Goal: Task Accomplishment & Management: Use online tool/utility

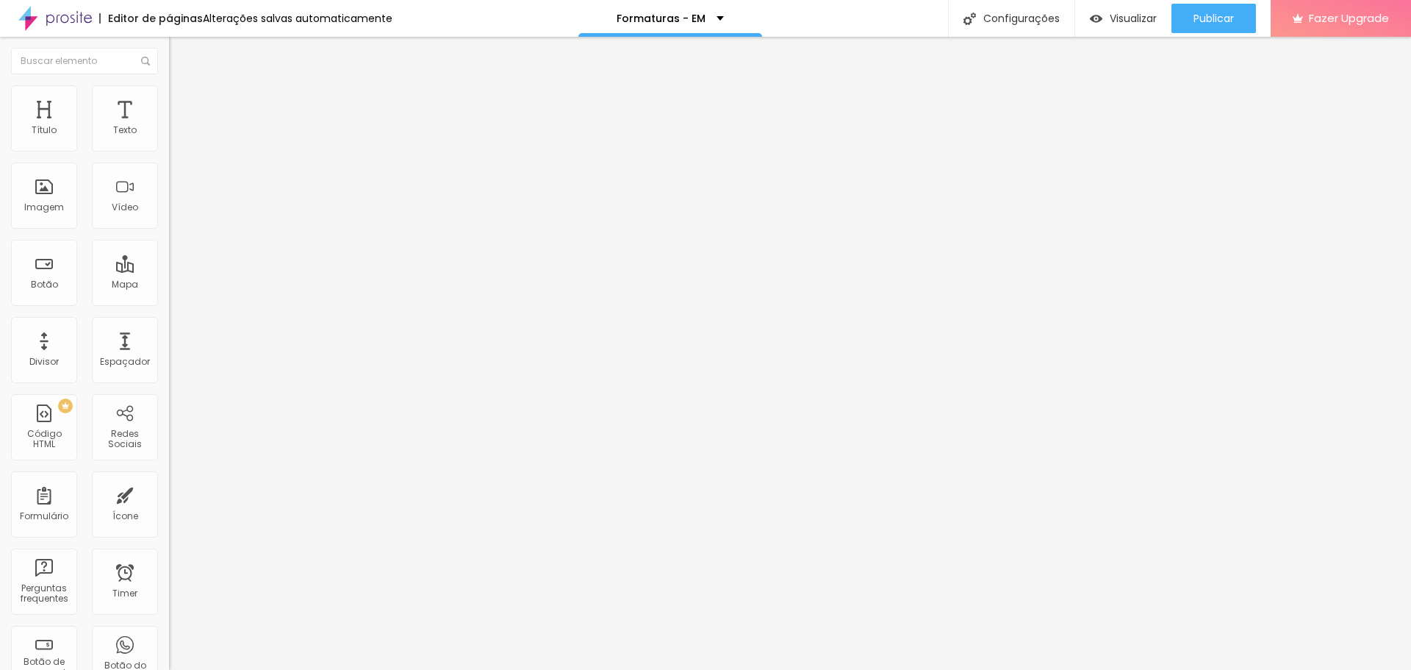
click at [169, 97] on li "Estilo" at bounding box center [253, 92] width 169 height 15
click at [169, 100] on li "Avançado" at bounding box center [253, 107] width 169 height 15
click at [169, 77] on li "Conteúdo" at bounding box center [253, 78] width 169 height 15
click at [169, 88] on img at bounding box center [175, 91] width 13 height 13
click at [169, 98] on ul "Conteúdo Estilo Avançado" at bounding box center [253, 93] width 169 height 44
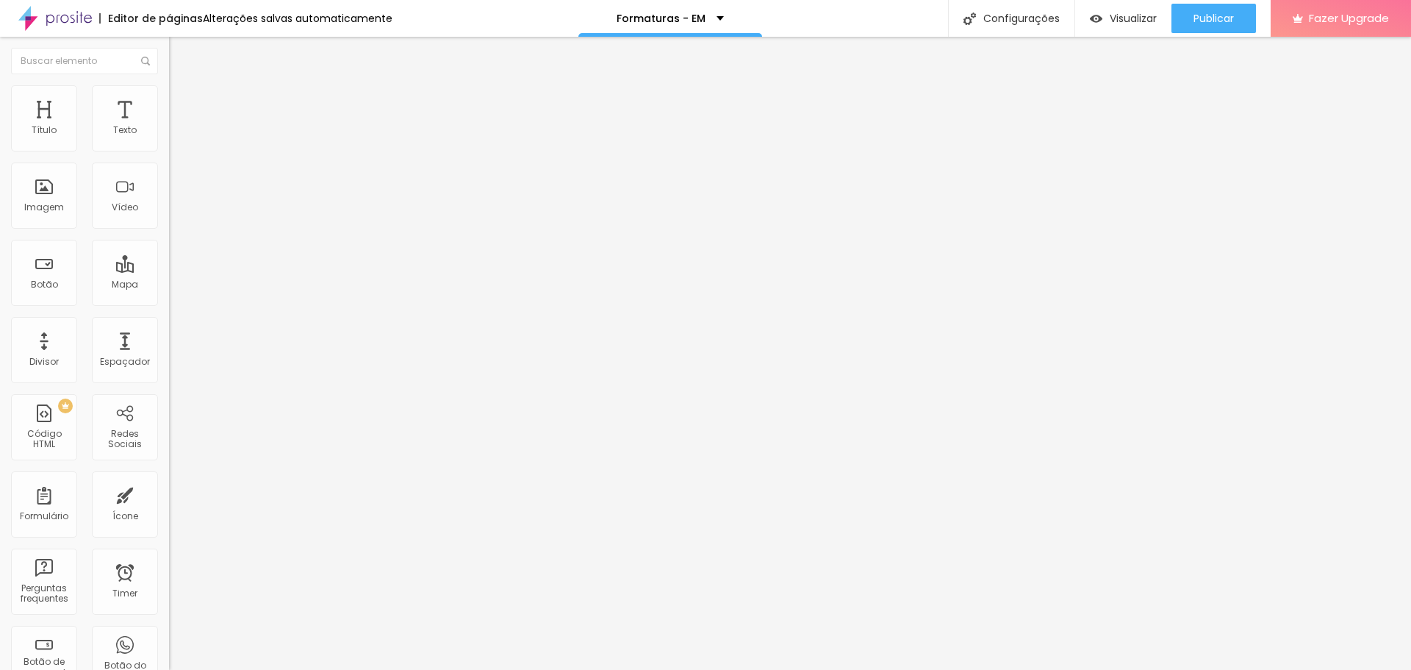
click at [169, 98] on li "Estilo" at bounding box center [253, 92] width 169 height 15
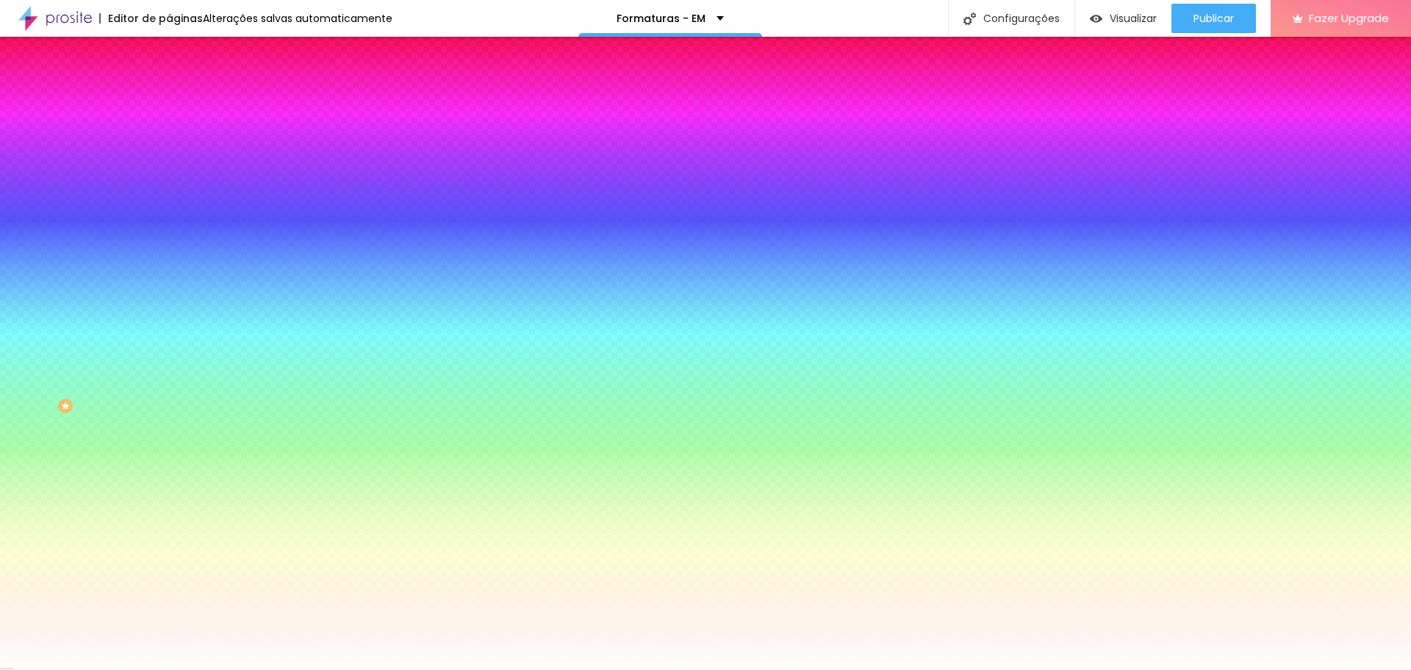
click at [169, 96] on ul "Conteúdo Estilo Avançado" at bounding box center [253, 93] width 169 height 44
click at [169, 100] on li "Avançado" at bounding box center [253, 107] width 169 height 15
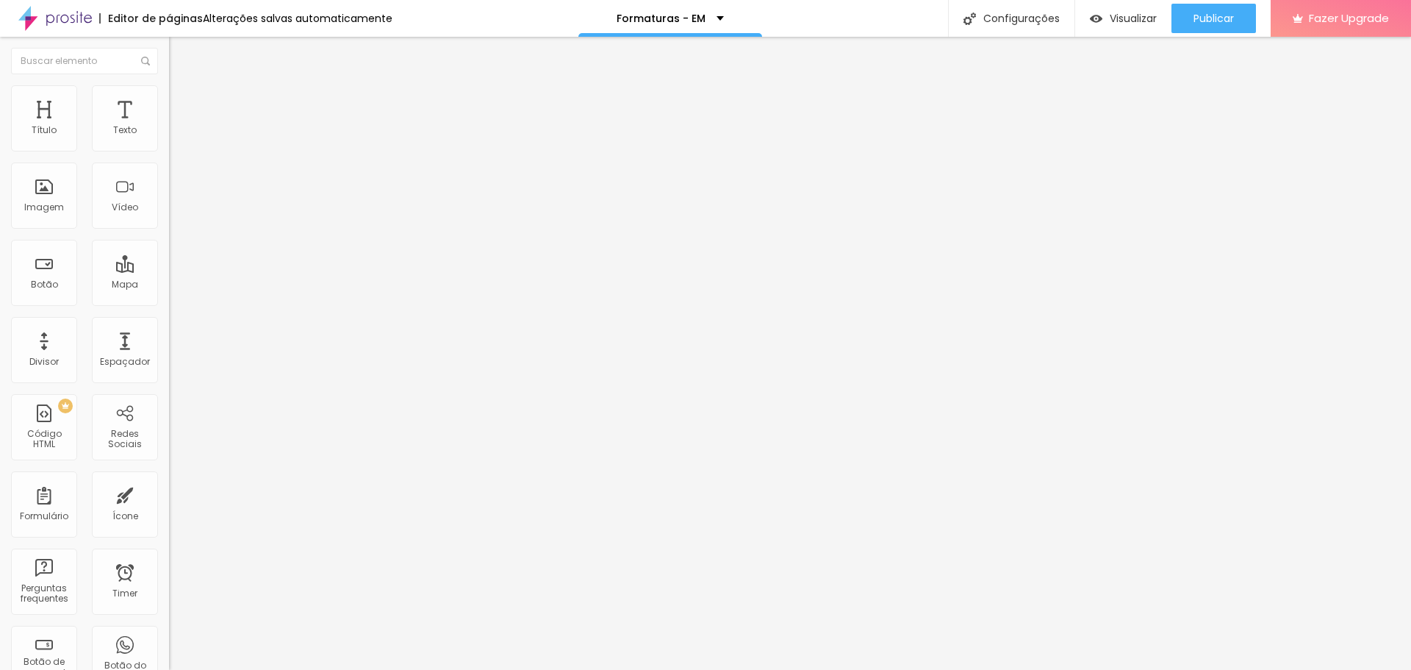
click at [182, 87] on span "Conteúdo" at bounding box center [205, 80] width 46 height 12
click at [169, 100] on li "Avançado" at bounding box center [253, 107] width 169 height 15
click at [182, 104] on span "Avançado" at bounding box center [206, 110] width 49 height 12
type input "5"
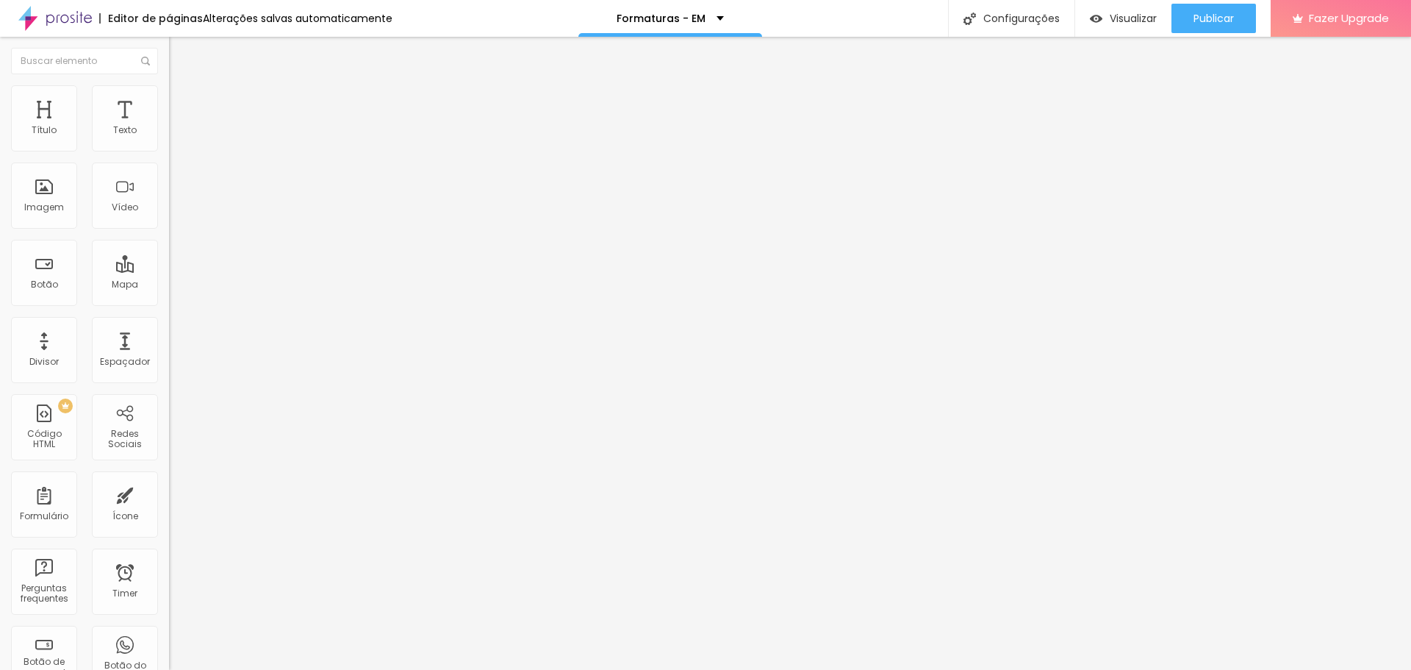
type input "10"
type input "5"
type input "0"
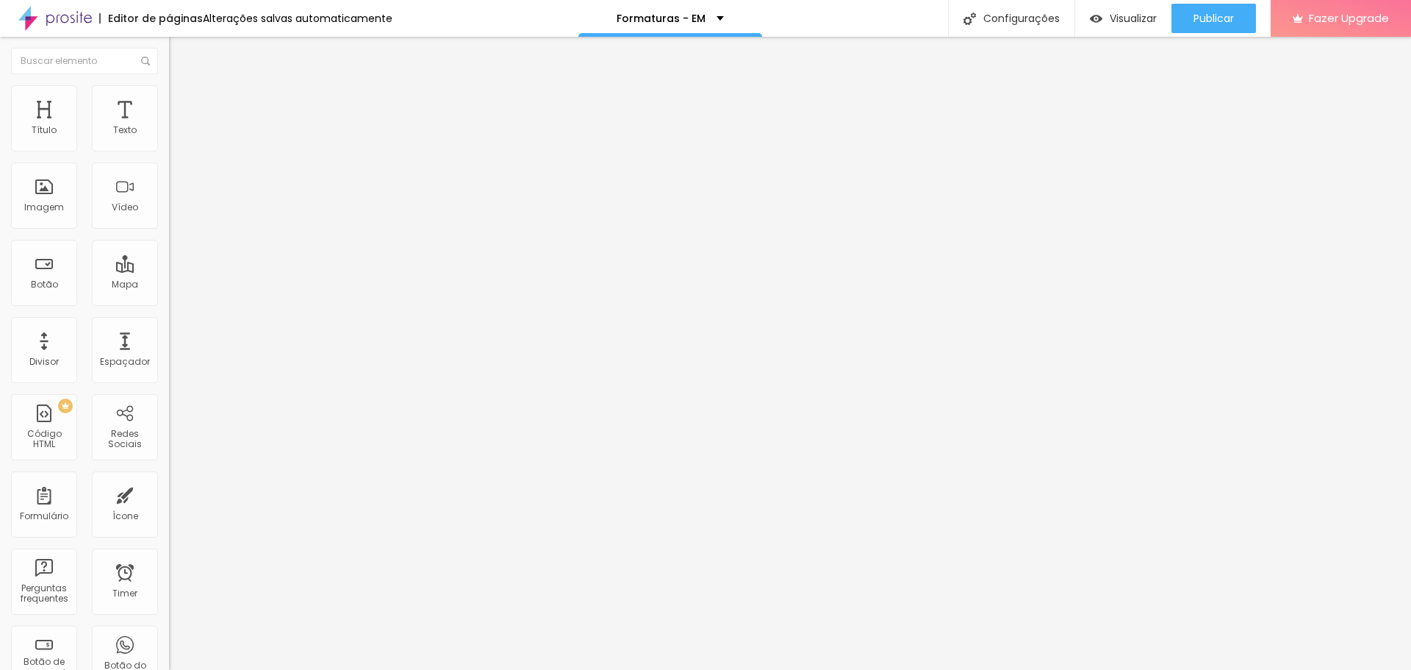
type input "0"
drag, startPoint x: 39, startPoint y: 147, endPoint x: 11, endPoint y: 141, distance: 28.5
click at [169, 285] on input "range" at bounding box center [216, 291] width 95 height 12
click at [182, 99] on span "Estilo" at bounding box center [193, 95] width 23 height 12
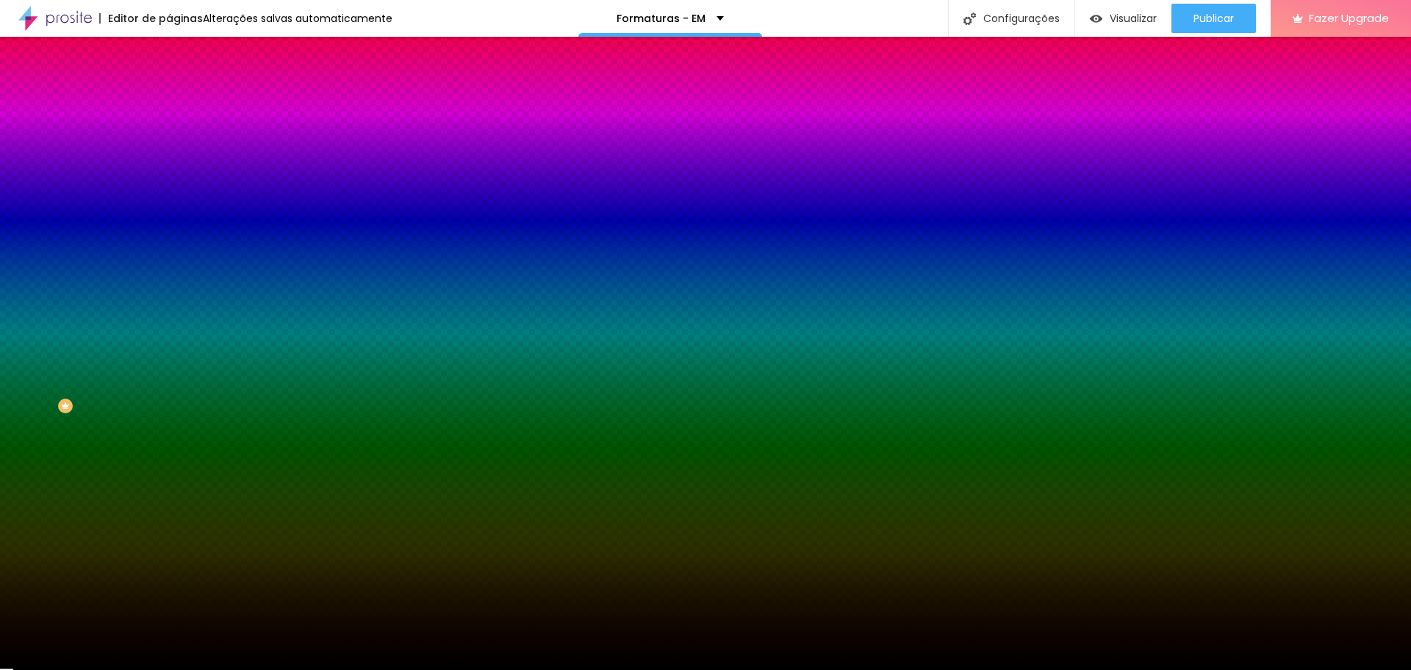
click at [182, 104] on span "Avançado" at bounding box center [206, 110] width 49 height 12
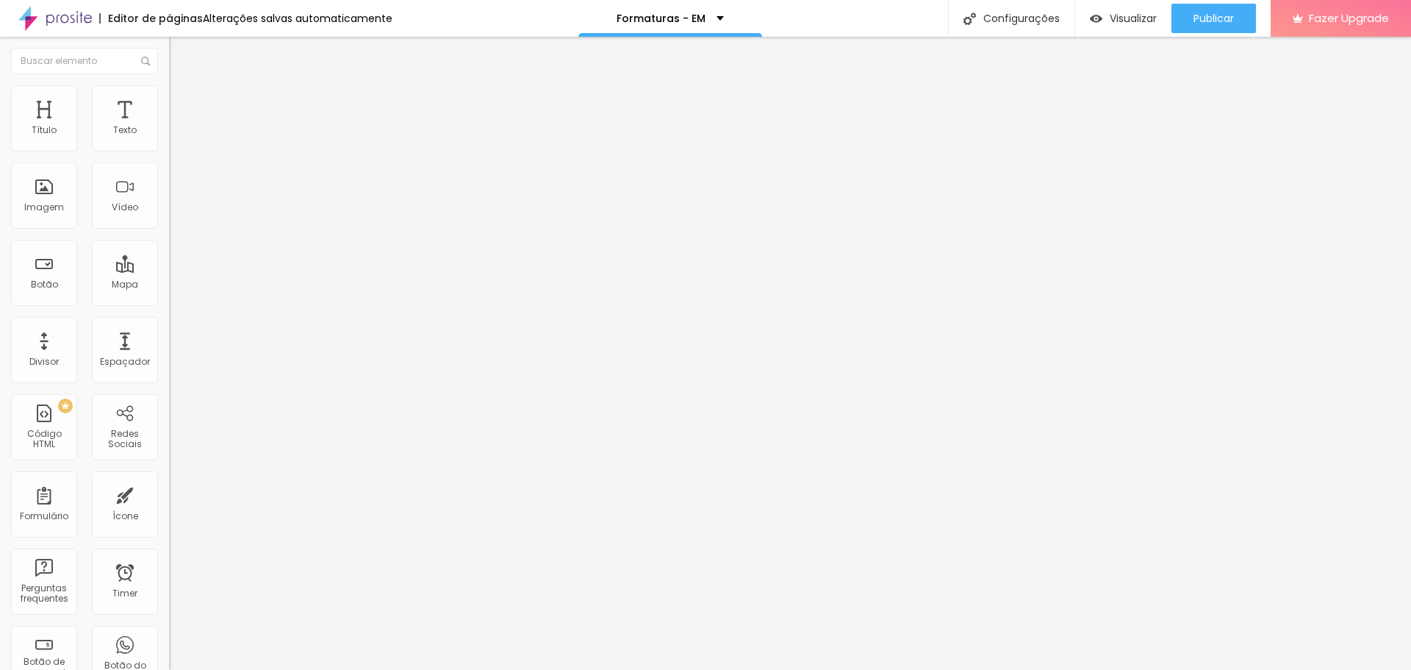
type input "81"
type input "86"
type input "97"
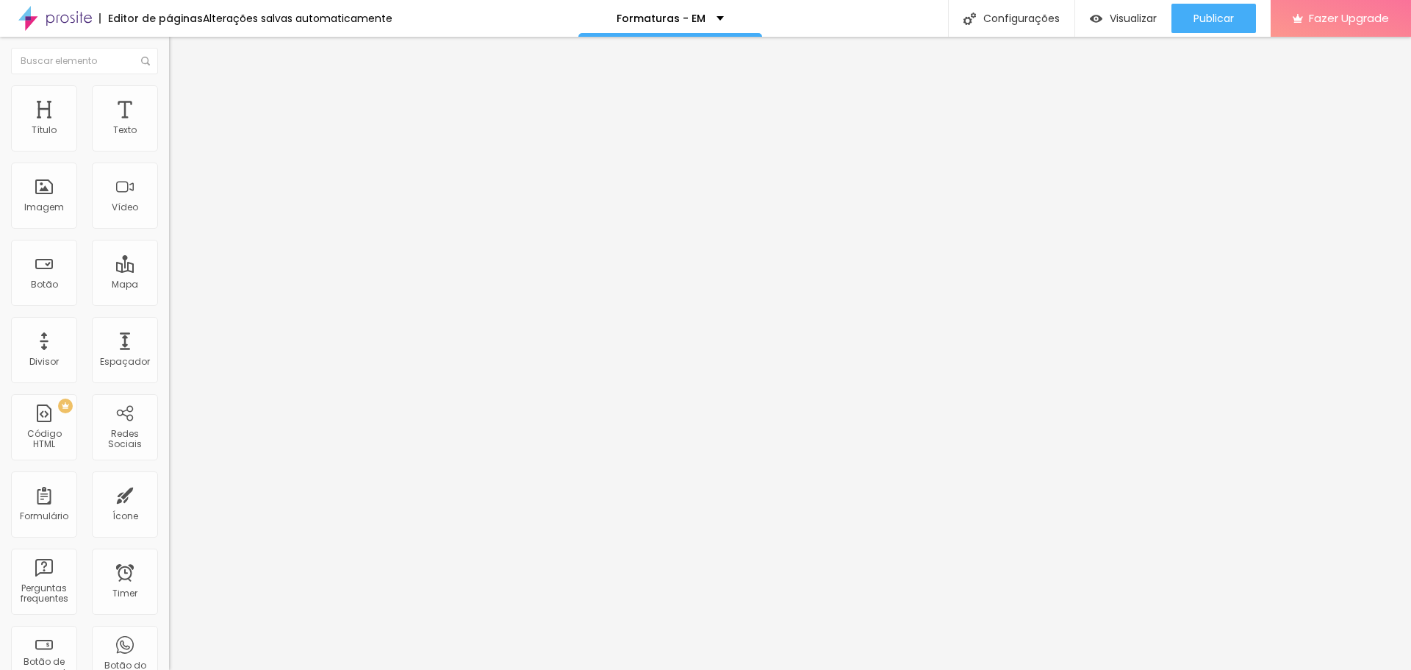
type input "97"
type input "108"
type input "113"
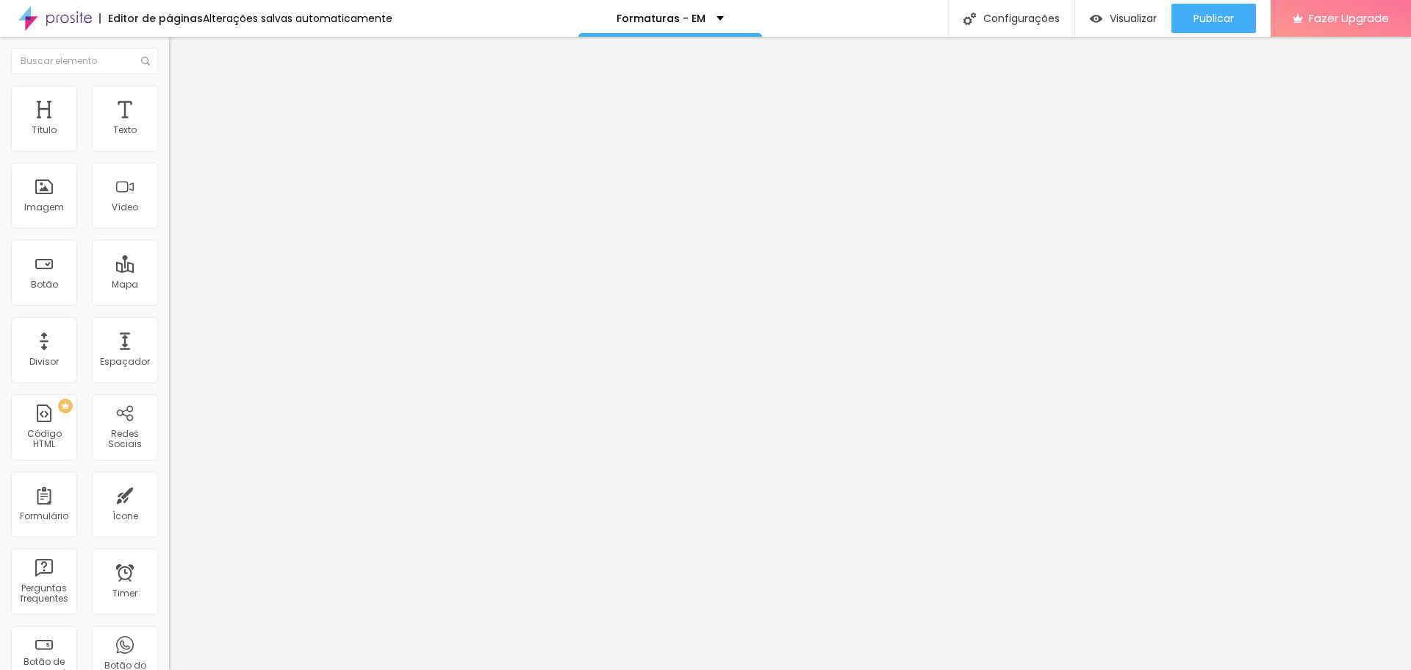
type input "123"
type input "129"
type input "134"
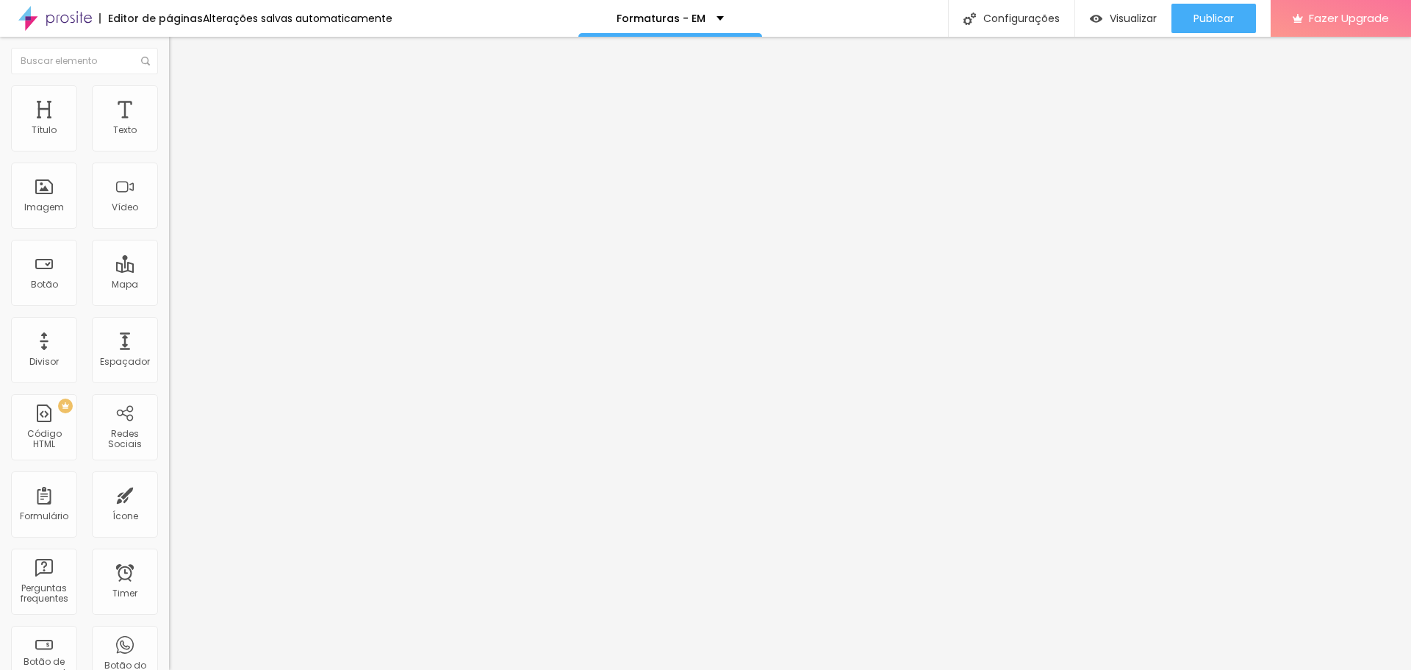
type input "134"
type input "139"
type input "144"
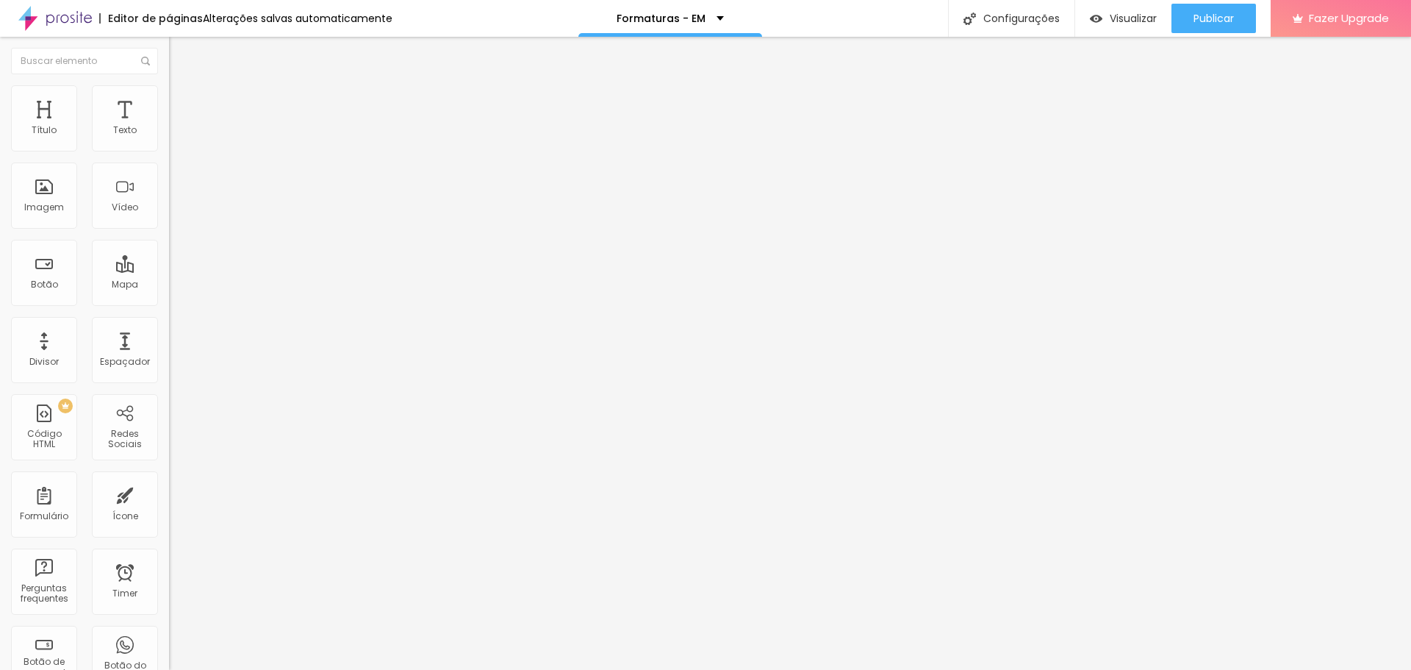
type input "150"
type input "155"
type input "160"
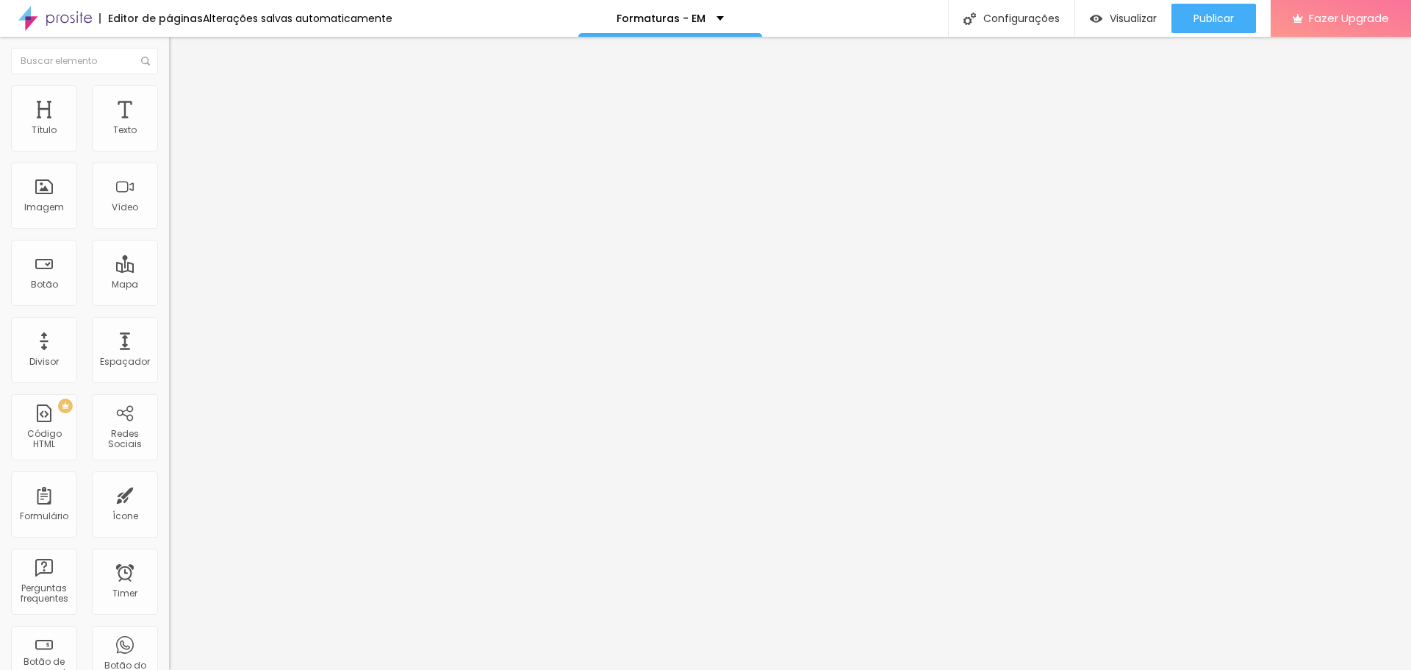
type input "160"
type input "171"
type input "165"
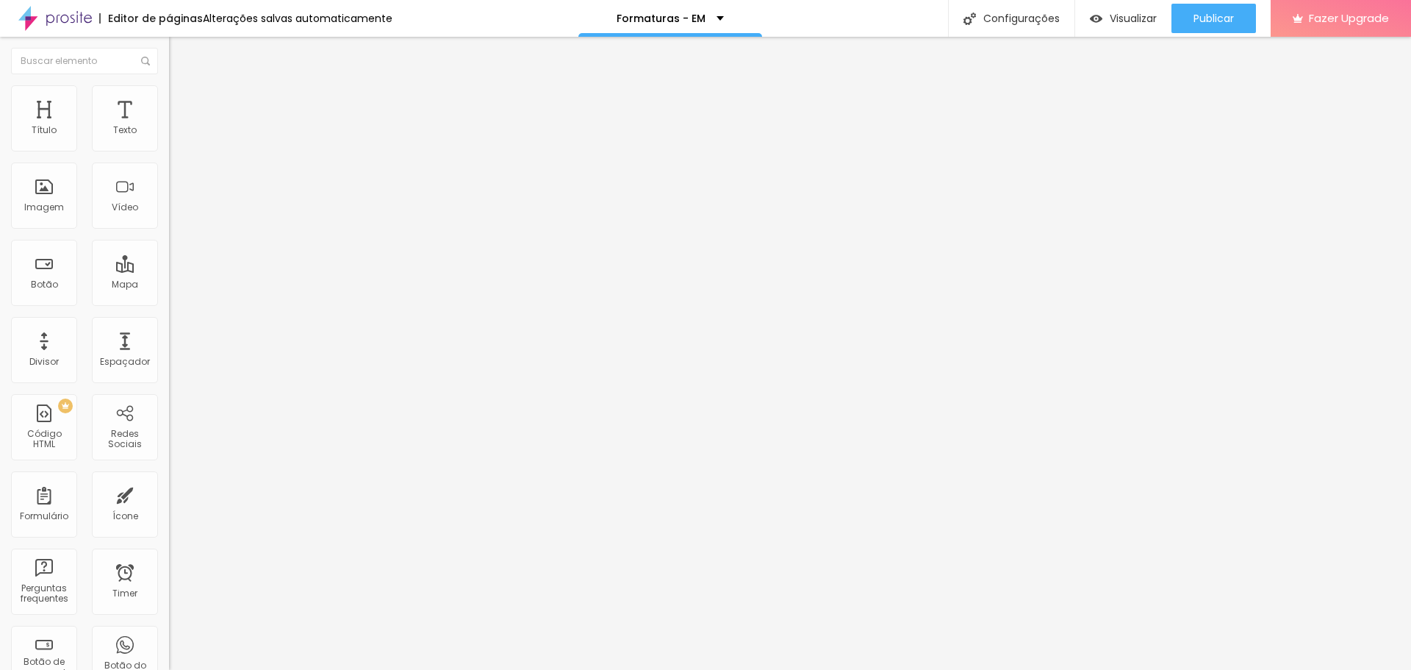
type input "160"
type input "155"
type input "150"
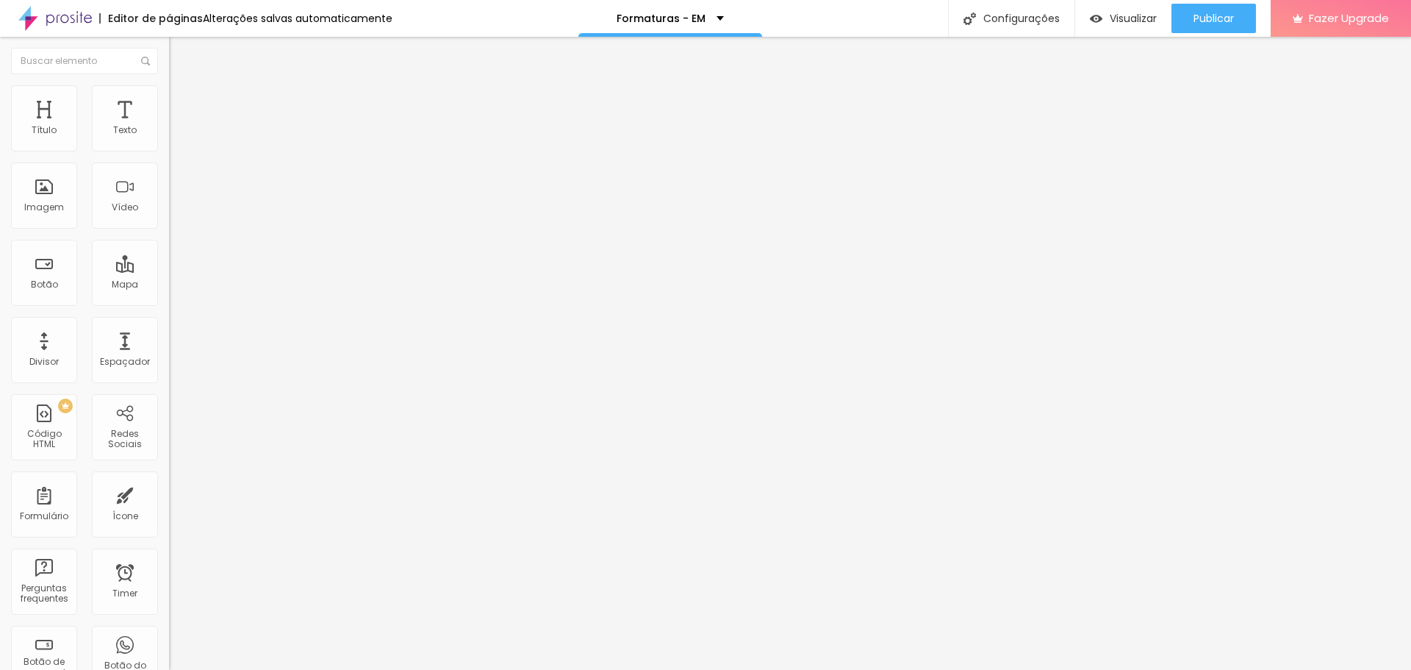
type input "150"
type input "144"
type input "139"
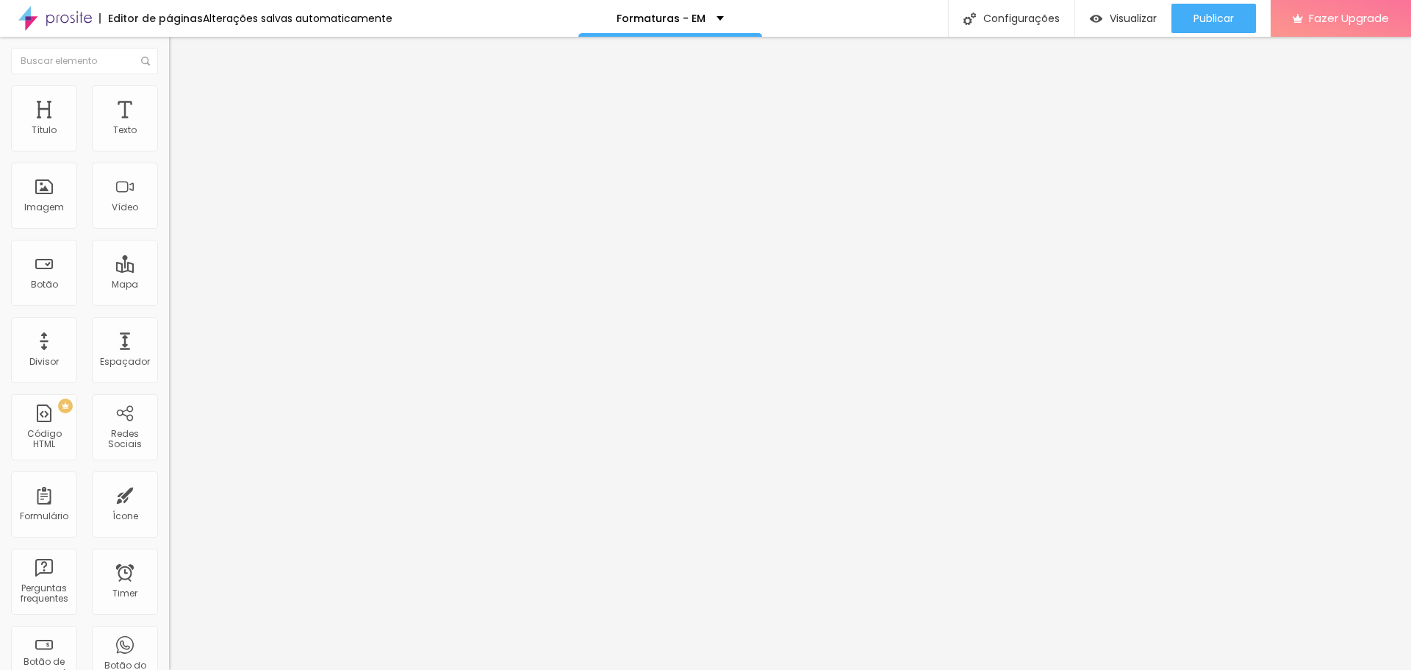
type input "134"
type input "129"
type input "123"
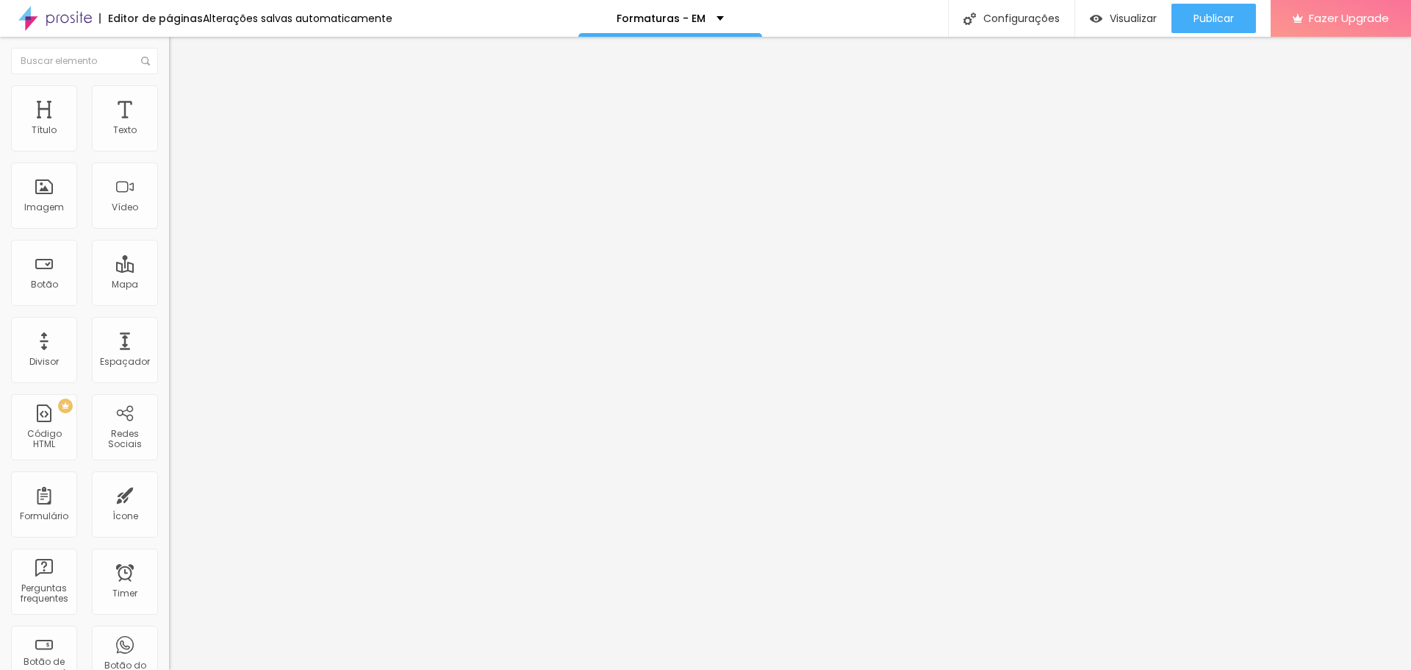
type input "123"
type input "113"
type input "108"
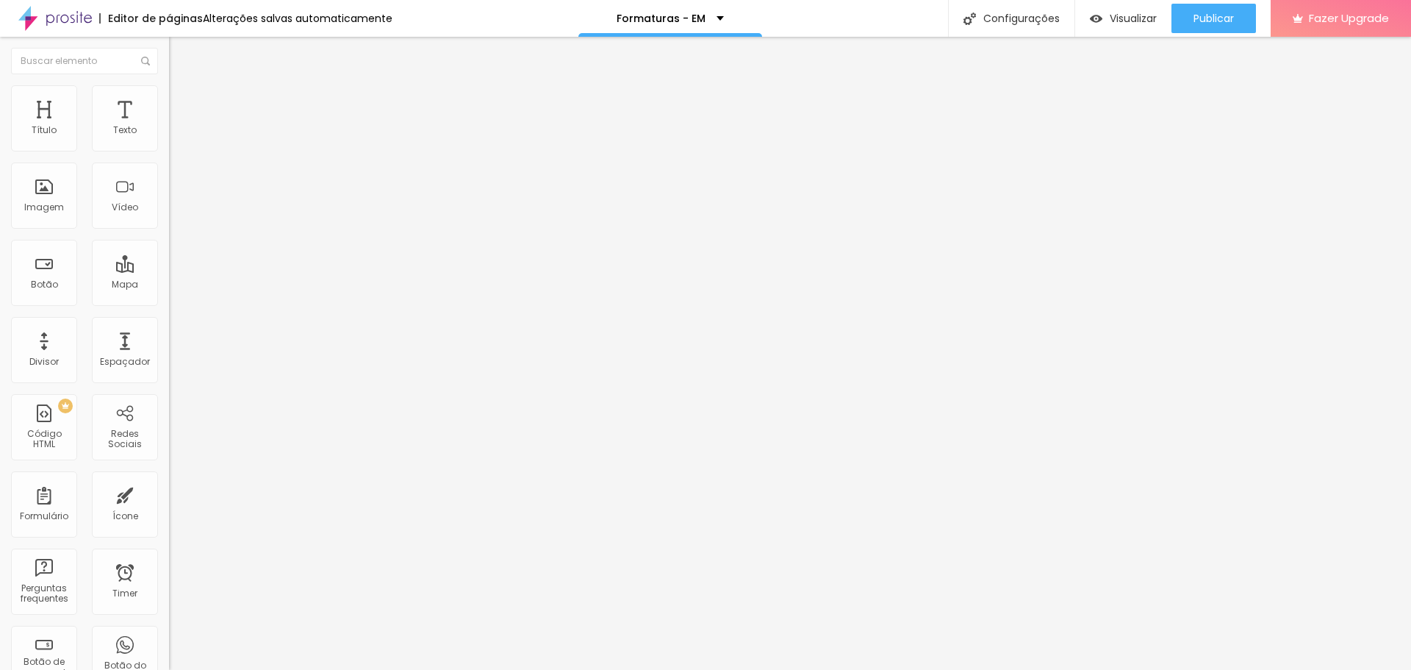
type input "102"
type input "97"
type input "92"
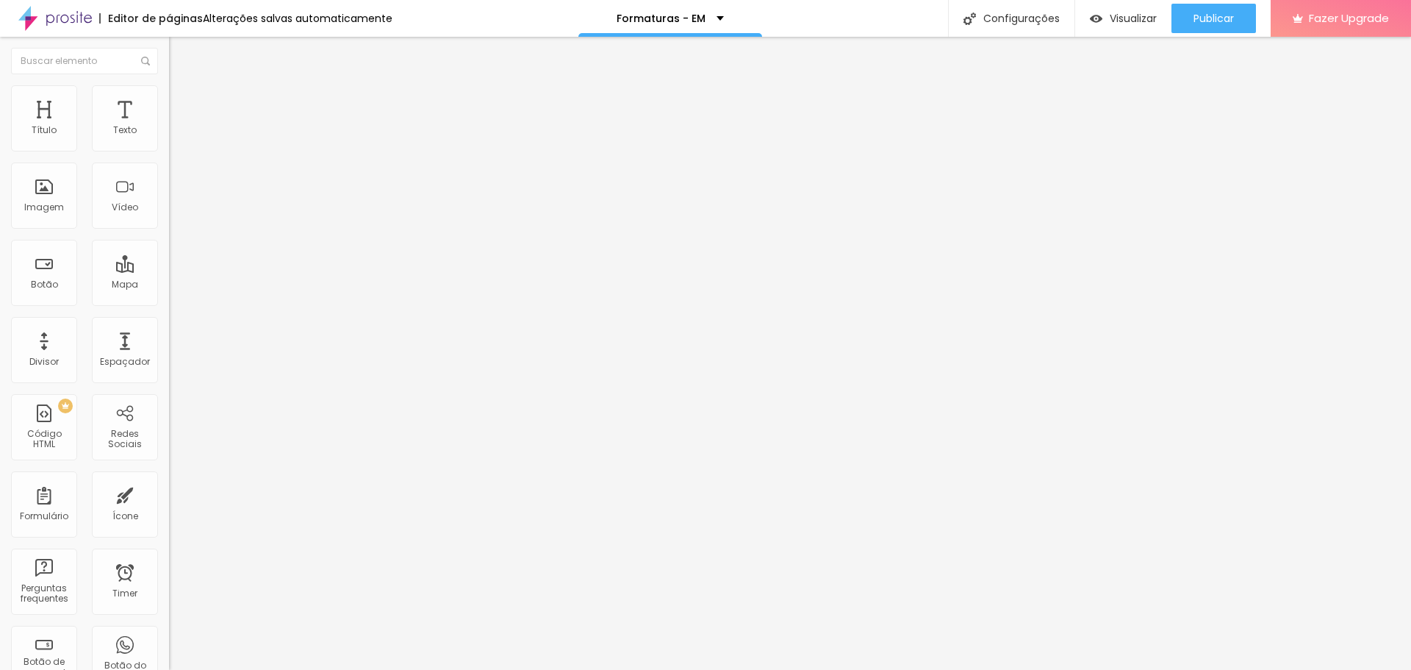
type input "92"
type input "86"
type input "81"
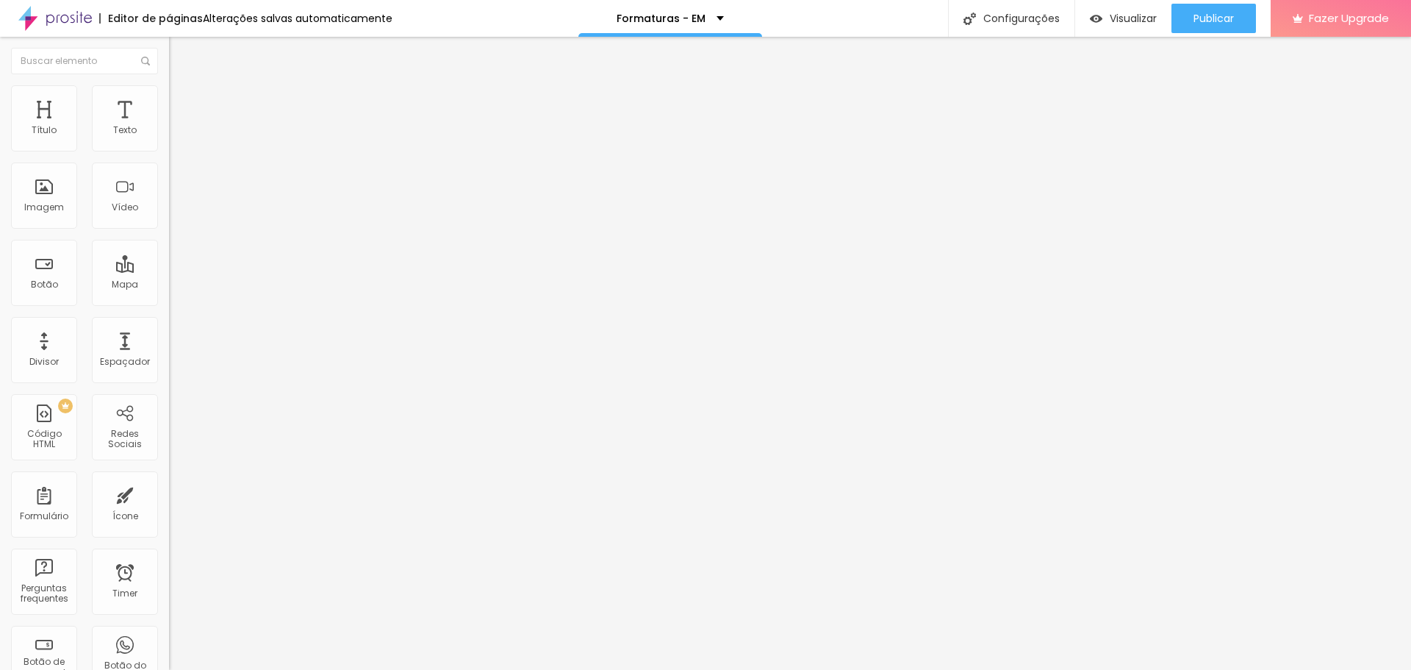
type input "76"
type input "71"
type input "65"
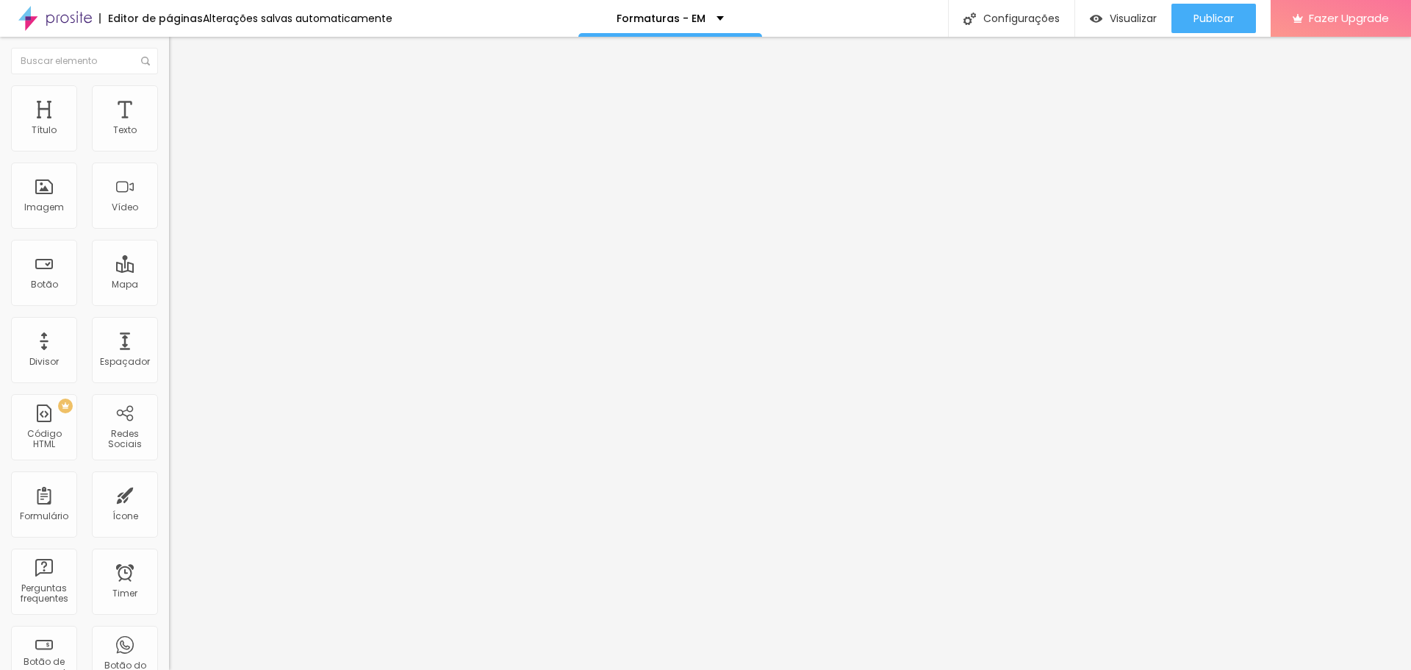
type input "65"
type input "60"
type input "55"
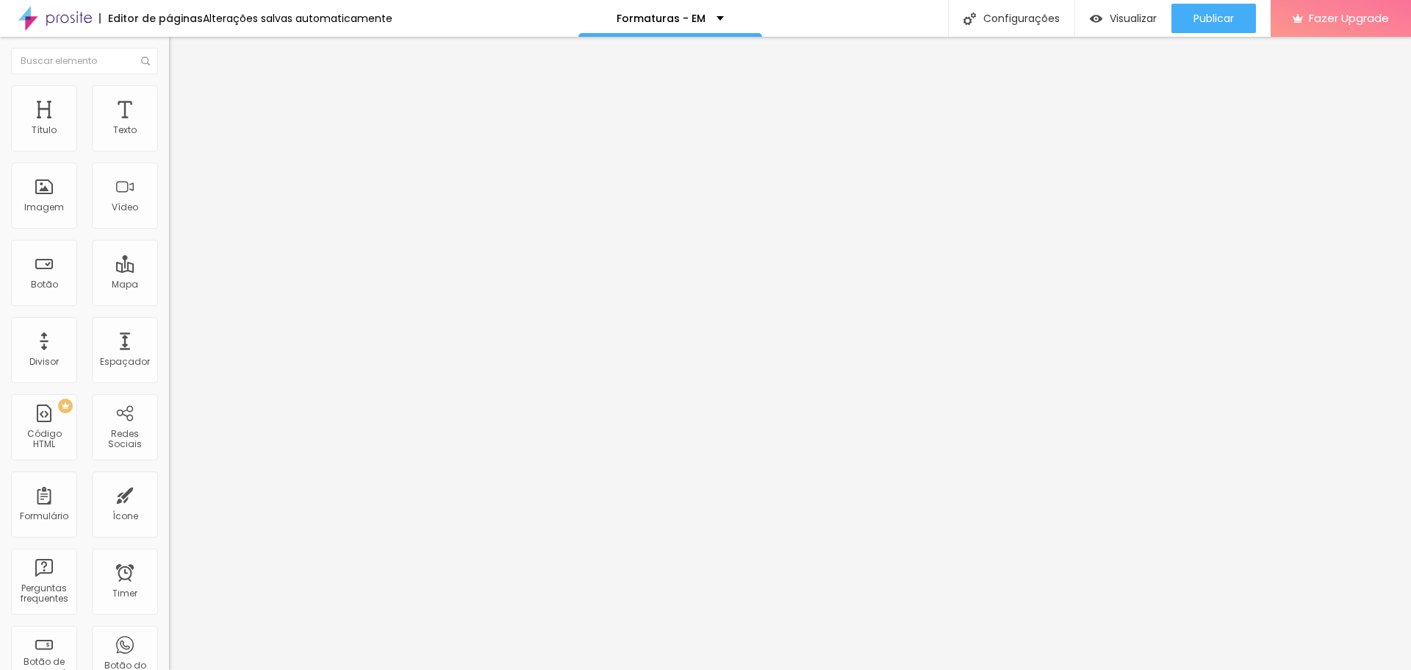
type input "65"
type input "71"
type input "65"
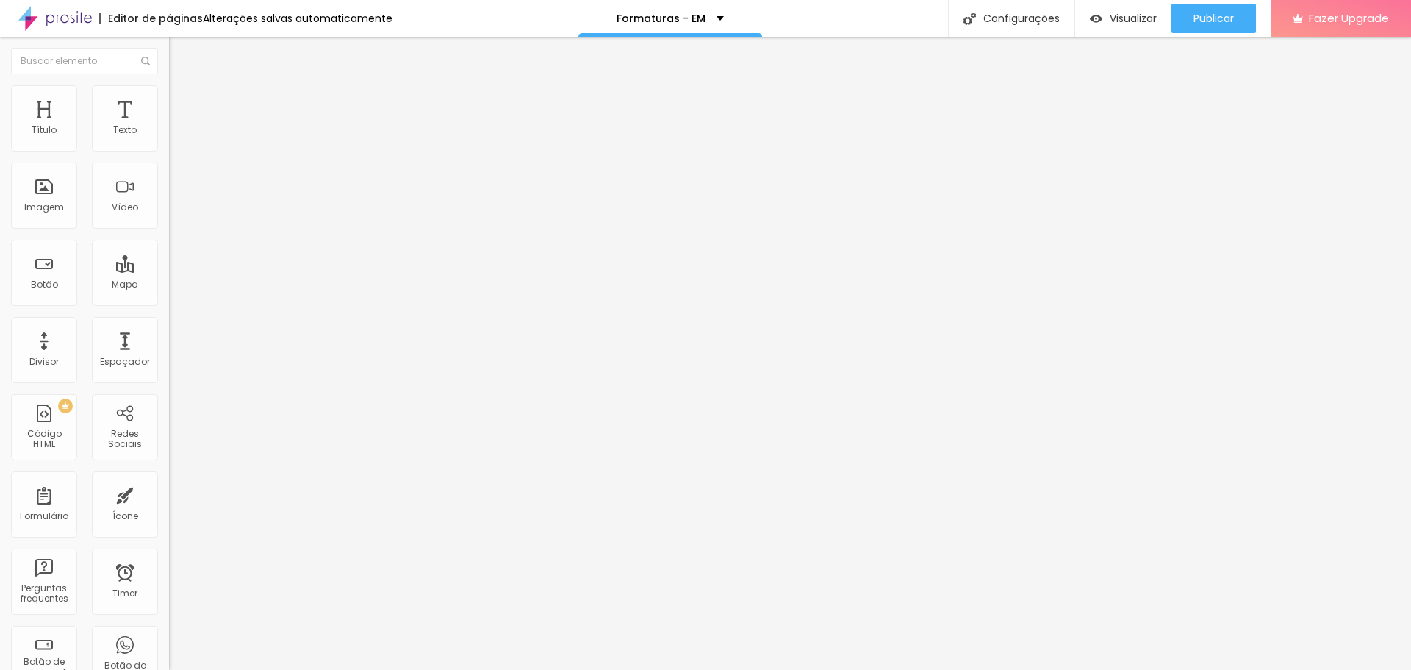
type input "65"
type input "60"
click at [169, 493] on input "range" at bounding box center [216, 499] width 95 height 12
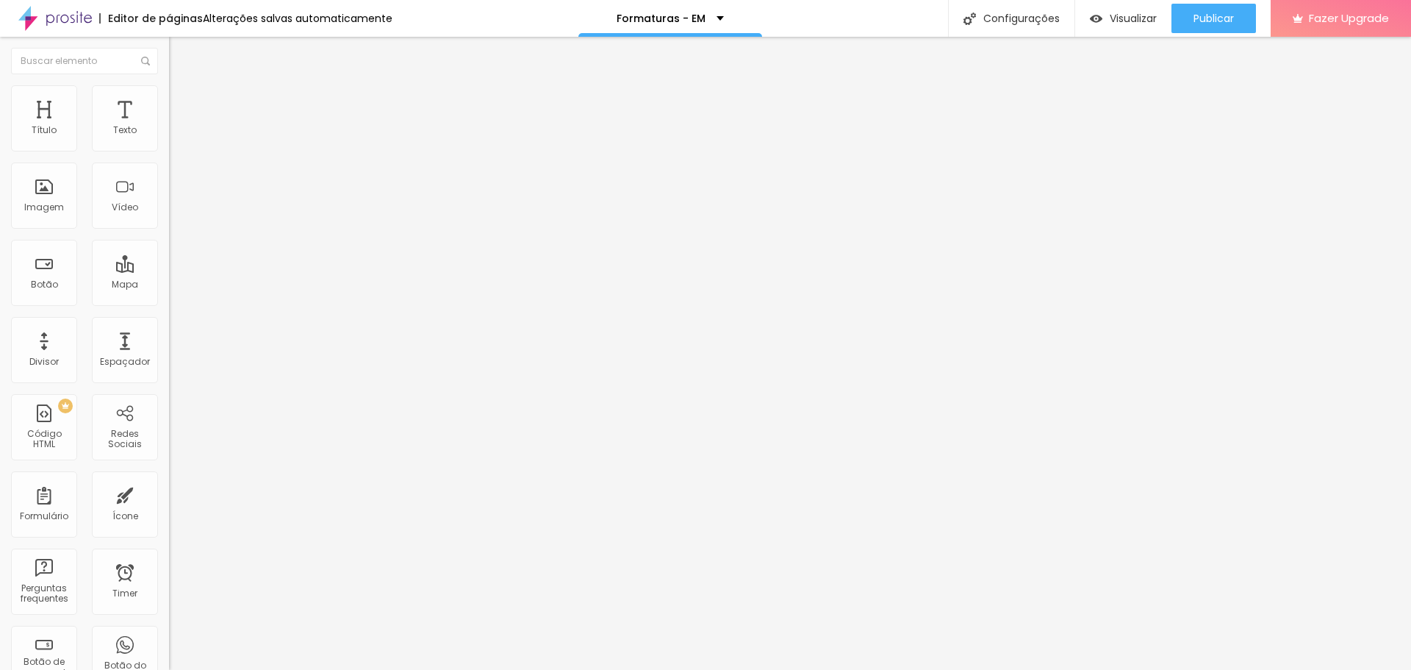
click at [169, 585] on div "Editar Seção Conteúdo Estilo Avançado 5 Espaçamento entre colunas 60 px Espaçam…" at bounding box center [253, 353] width 169 height 633
click at [1018, 21] on div "Configurações" at bounding box center [1011, 18] width 126 height 37
paste textarea
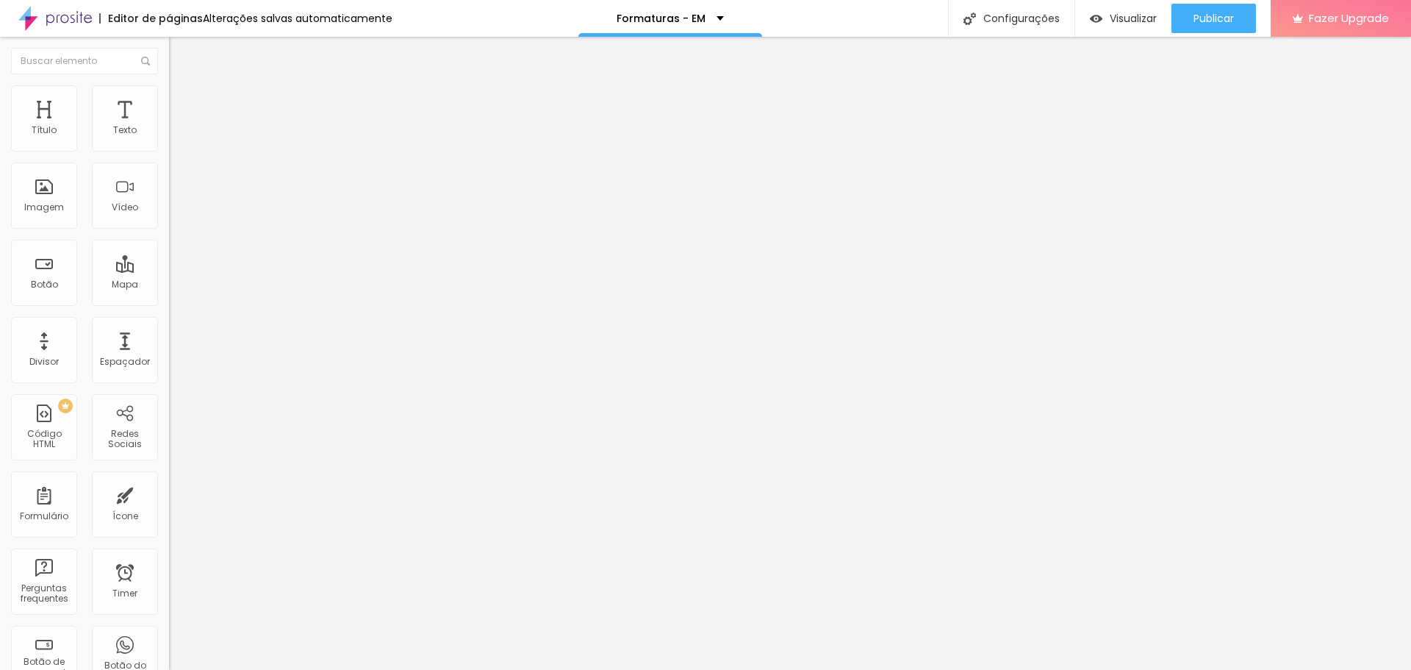
paste textarea
drag, startPoint x: 799, startPoint y: 246, endPoint x: 601, endPoint y: 244, distance: 197.8
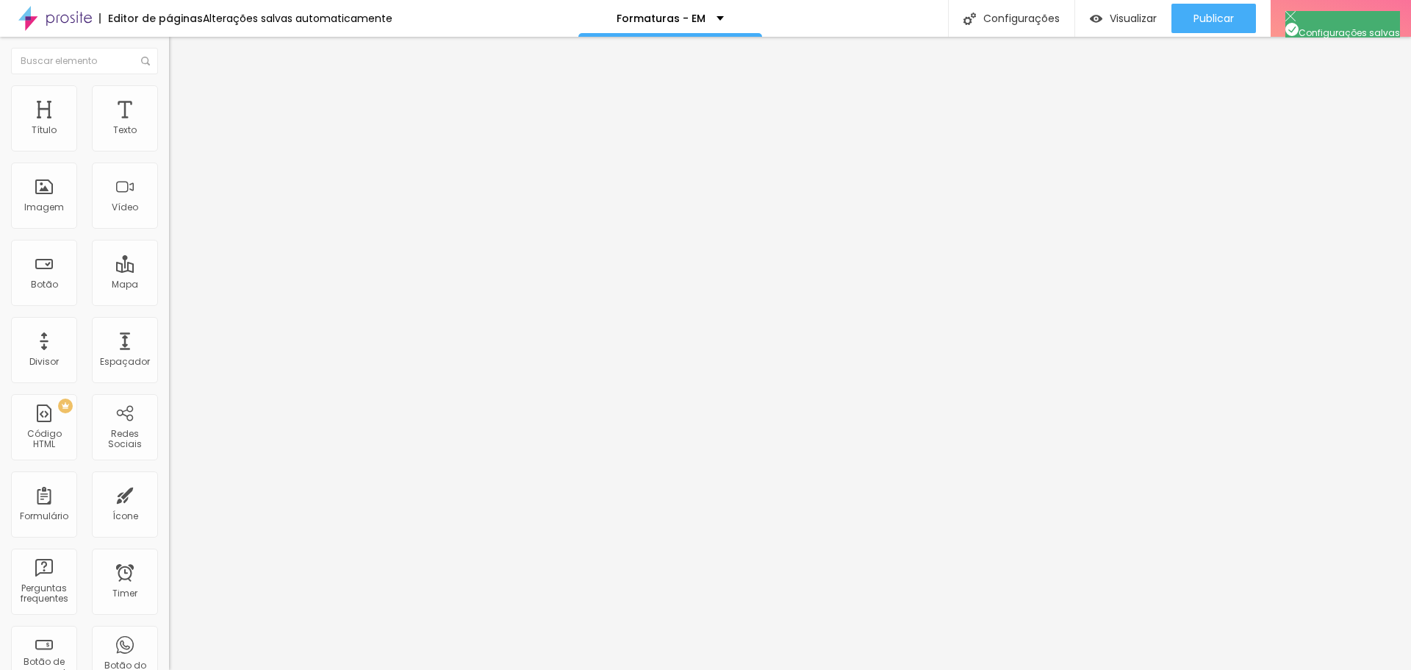
drag, startPoint x: 625, startPoint y: 268, endPoint x: 603, endPoint y: 246, distance: 31.7
